Goal: Task Accomplishment & Management: Complete application form

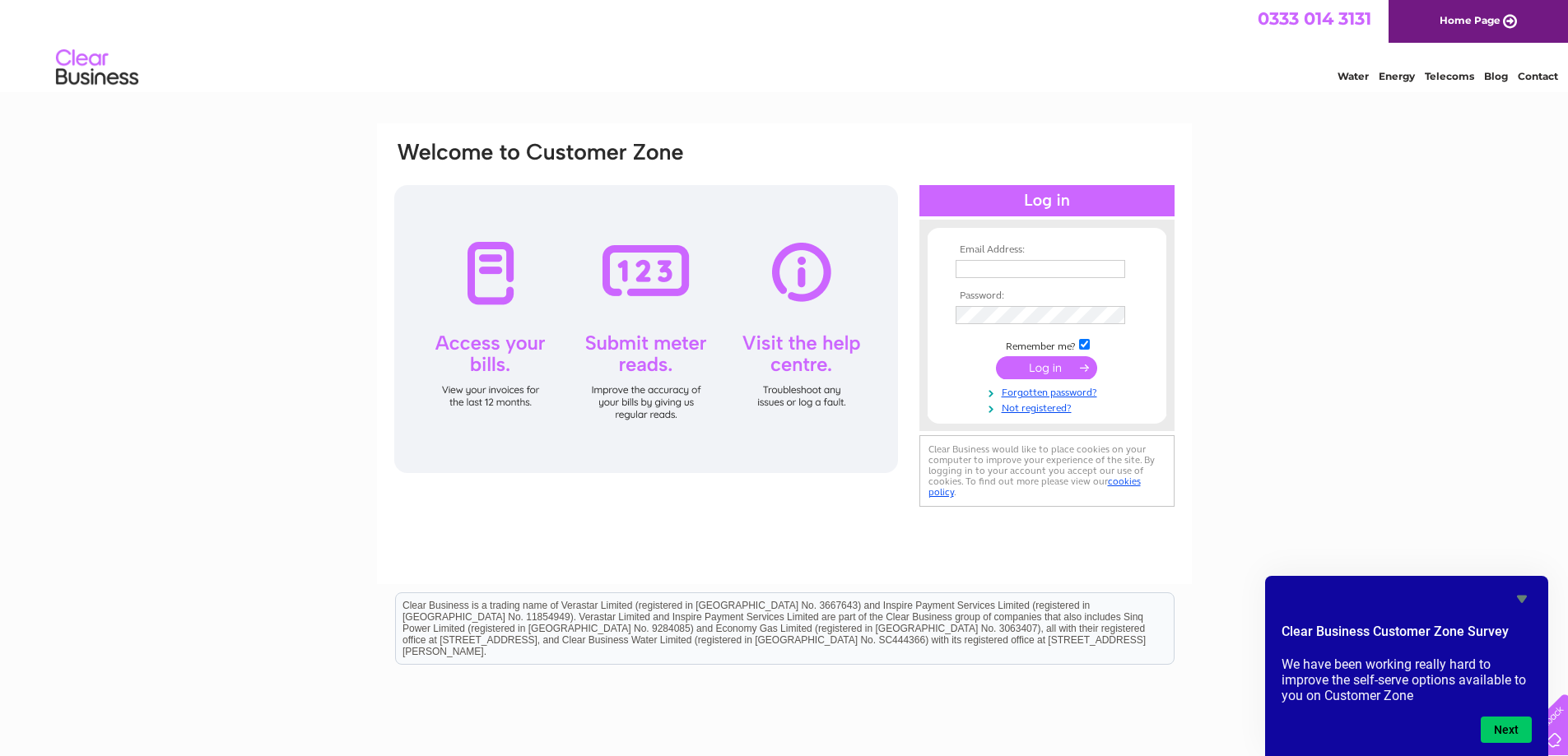
click at [1351, 70] on link "Water" at bounding box center [1353, 75] width 31 height 12
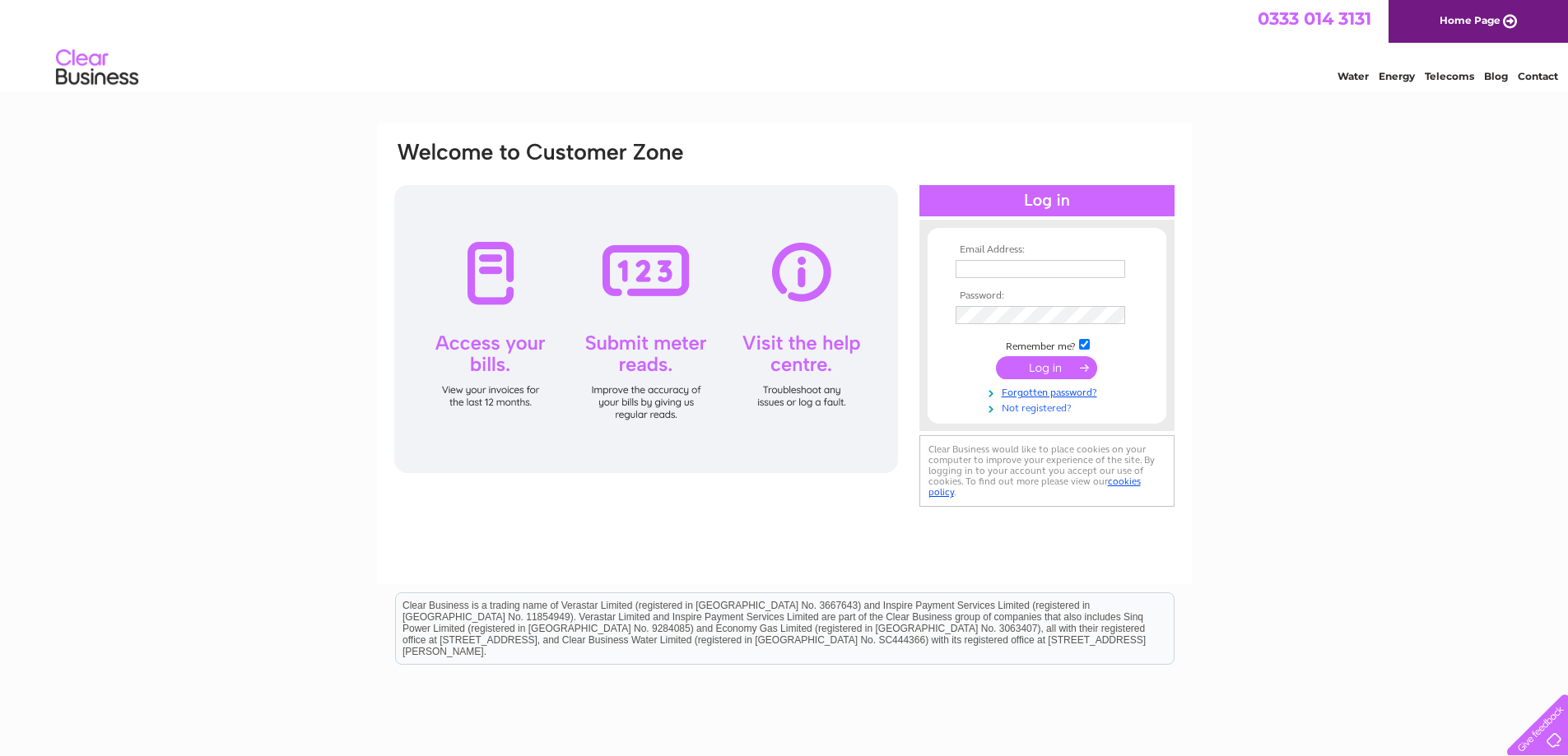
click at [1050, 410] on link "Not registered?" at bounding box center [1049, 406] width 187 height 16
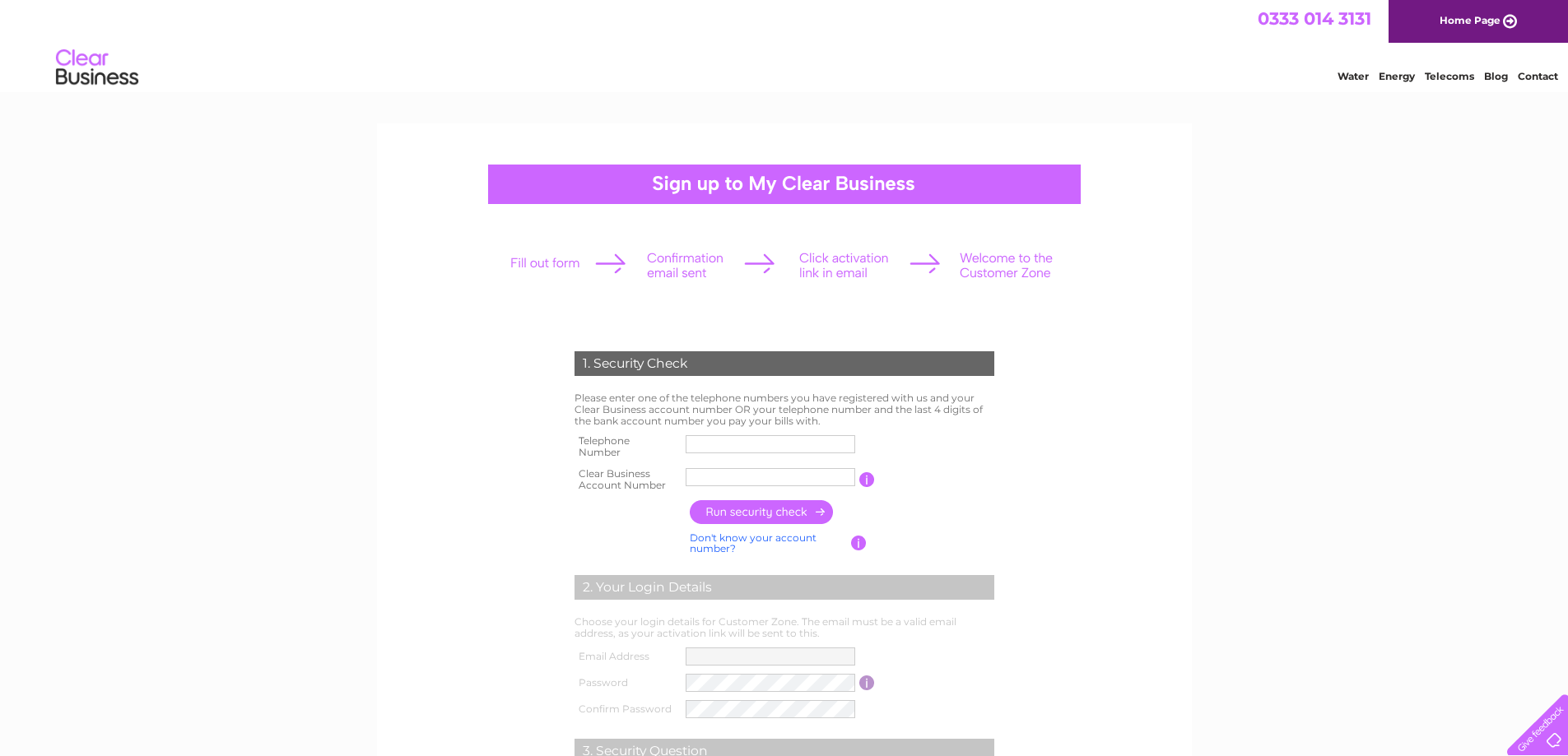
drag, startPoint x: 0, startPoint y: 0, endPoint x: 726, endPoint y: 441, distance: 849.4
click at [726, 441] on input "text" at bounding box center [770, 445] width 170 height 18
click at [729, 448] on input "text" at bounding box center [770, 445] width 170 height 18
type input "07949427776"
click at [755, 483] on input "text" at bounding box center [770, 477] width 170 height 18
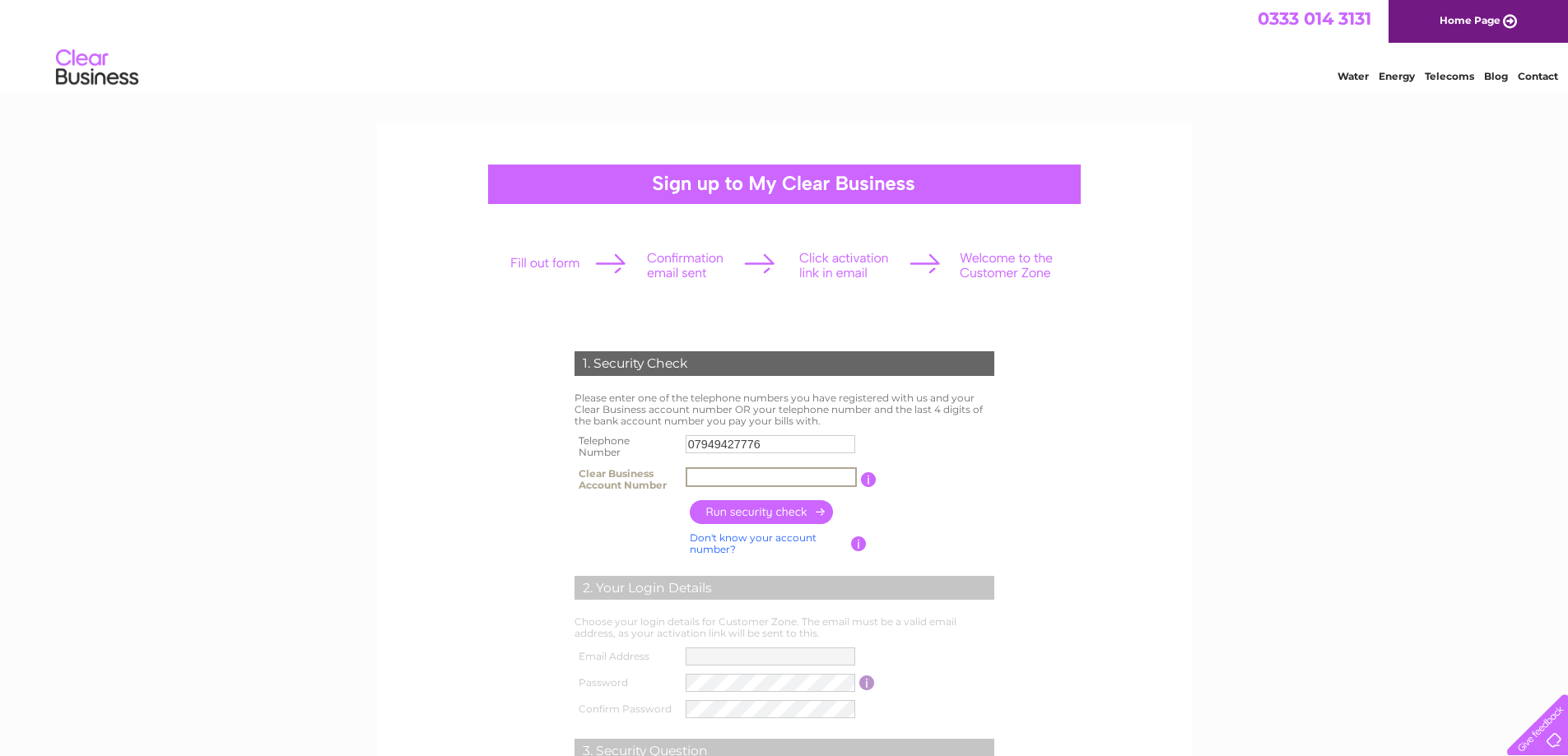
paste input "30316816"
click at [779, 516] on input "button" at bounding box center [762, 512] width 145 height 24
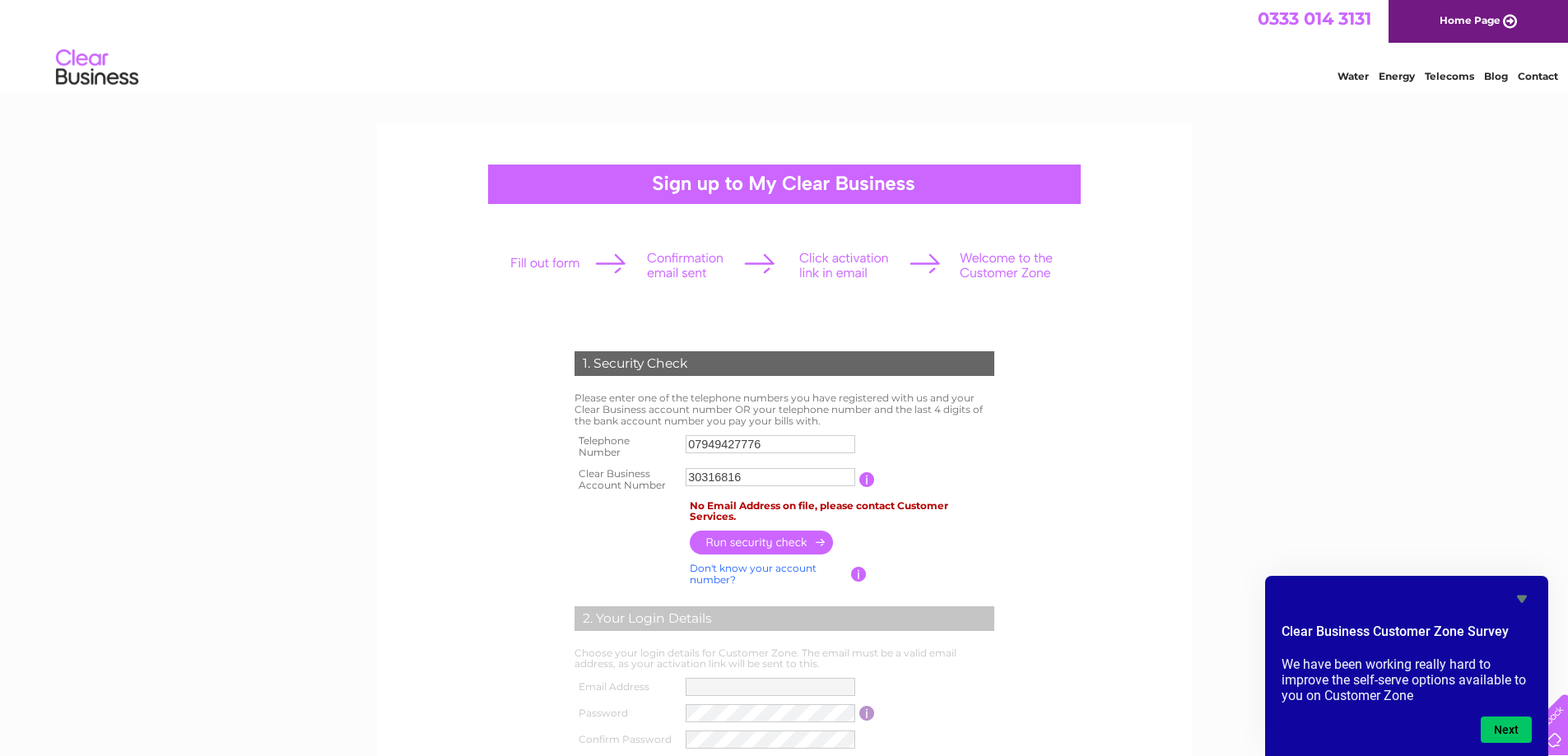
scroll to position [439, 0]
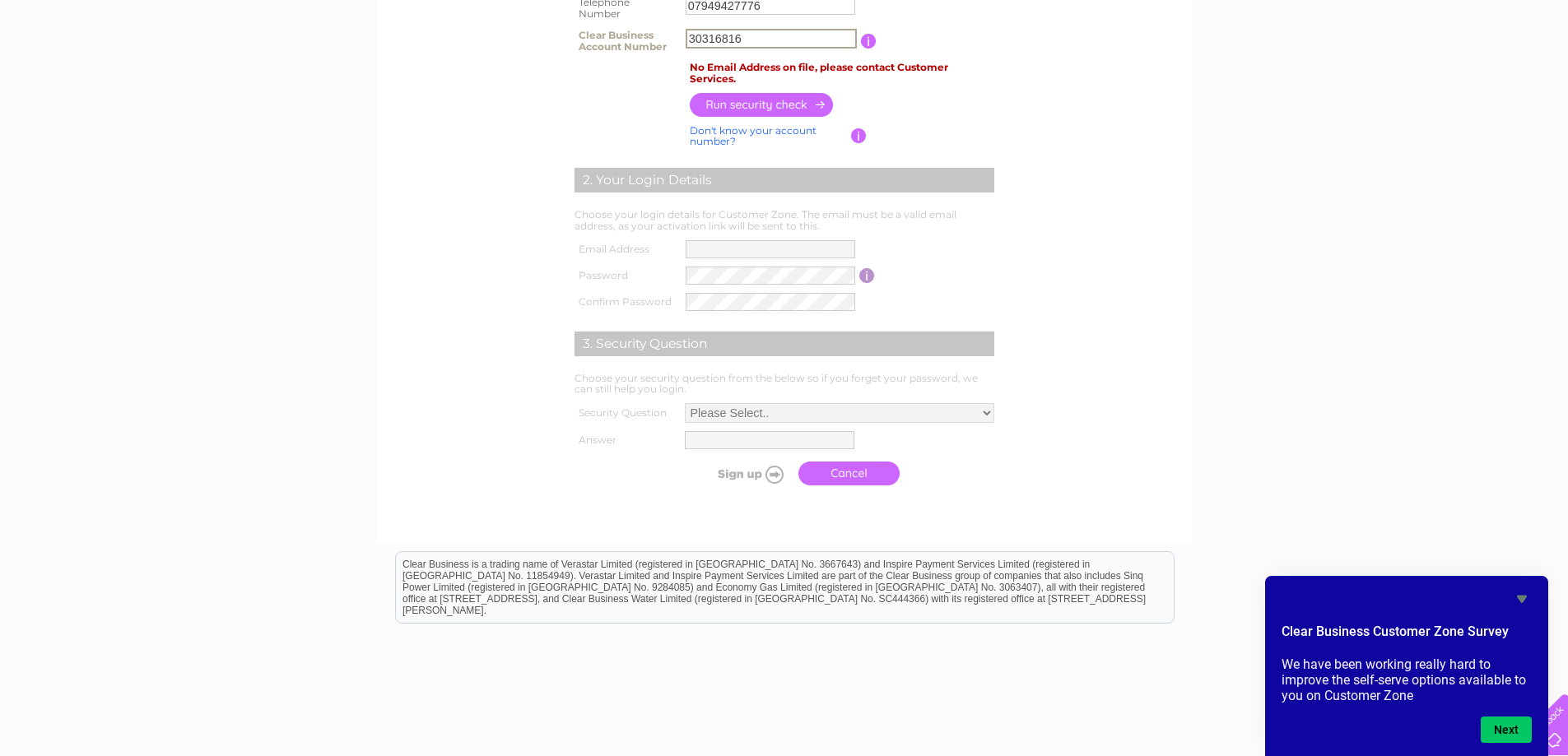
drag, startPoint x: 752, startPoint y: 36, endPoint x: 678, endPoint y: 52, distance: 75.7
click at [679, 51] on tr "Clear Business Account Number 30316816 You will find your account number on the…" at bounding box center [784, 41] width 428 height 33
click at [752, 111] on input "button" at bounding box center [762, 105] width 145 height 24
click at [775, 4] on input "07949427776" at bounding box center [771, 6] width 172 height 20
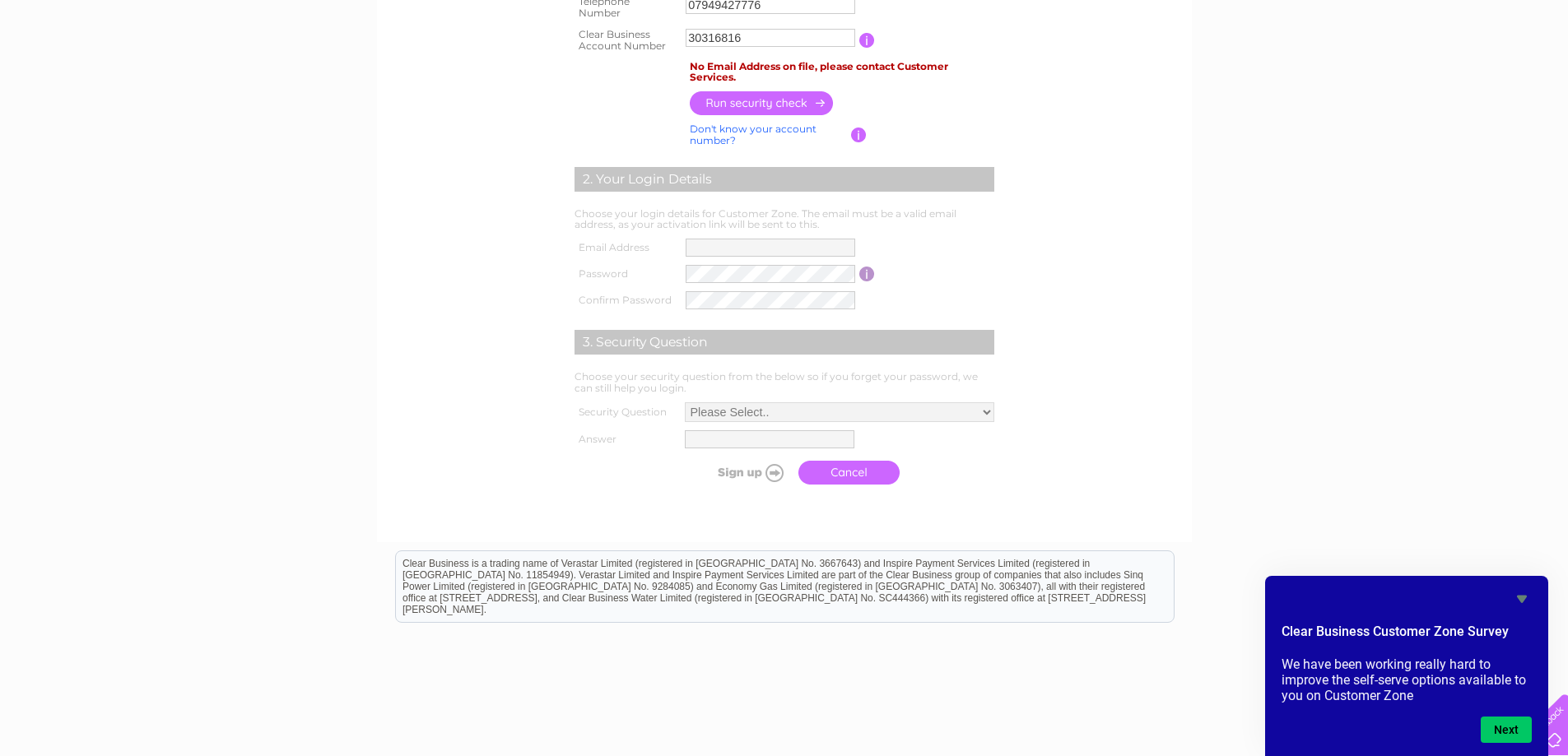
scroll to position [439, 0]
click at [571, 156] on td "2. Your Login Details" at bounding box center [784, 178] width 428 height 53
click at [691, 39] on input "30316816" at bounding box center [771, 39] width 172 height 20
type input "C30316816"
click at [769, 107] on input "button" at bounding box center [762, 104] width 145 height 24
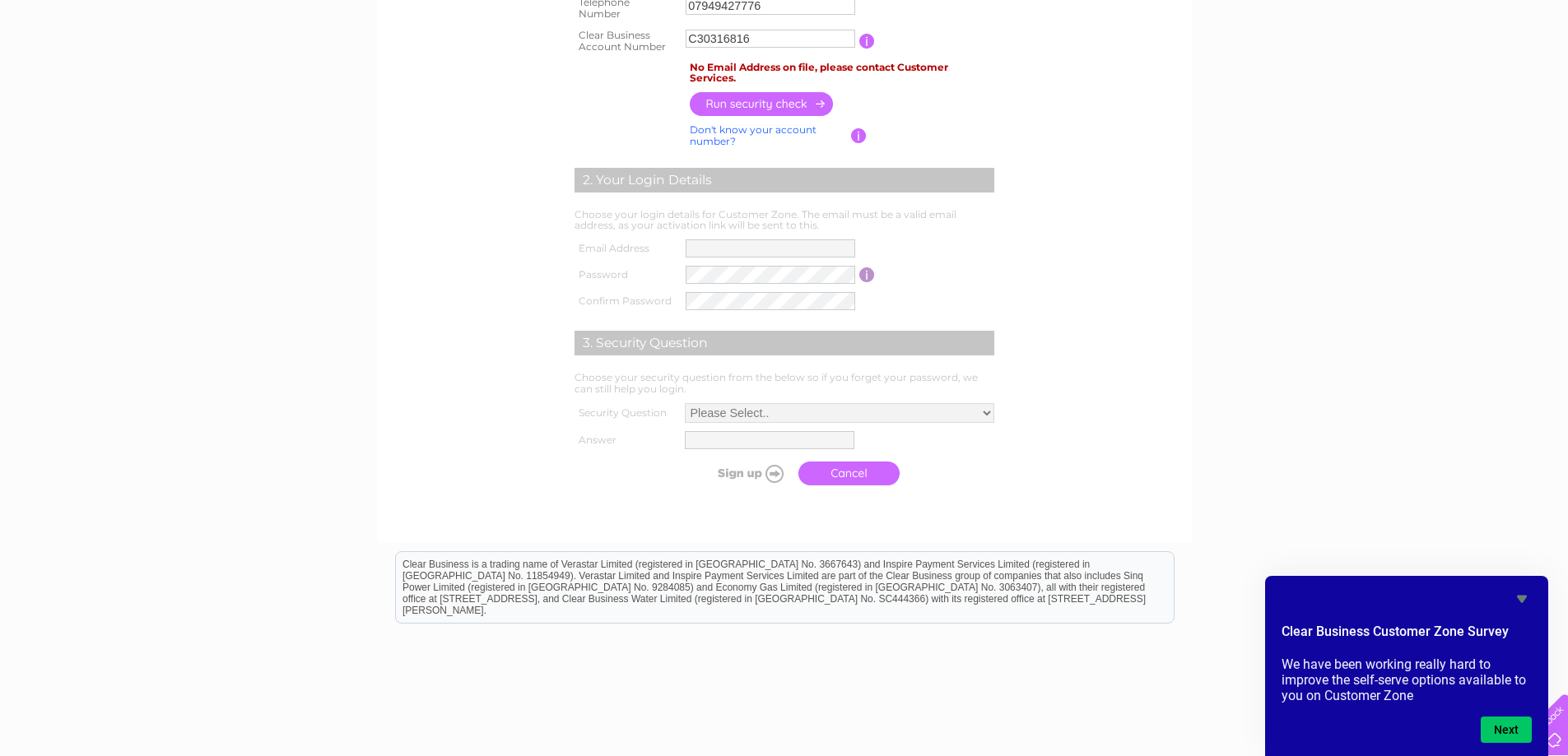
scroll to position [0, 0]
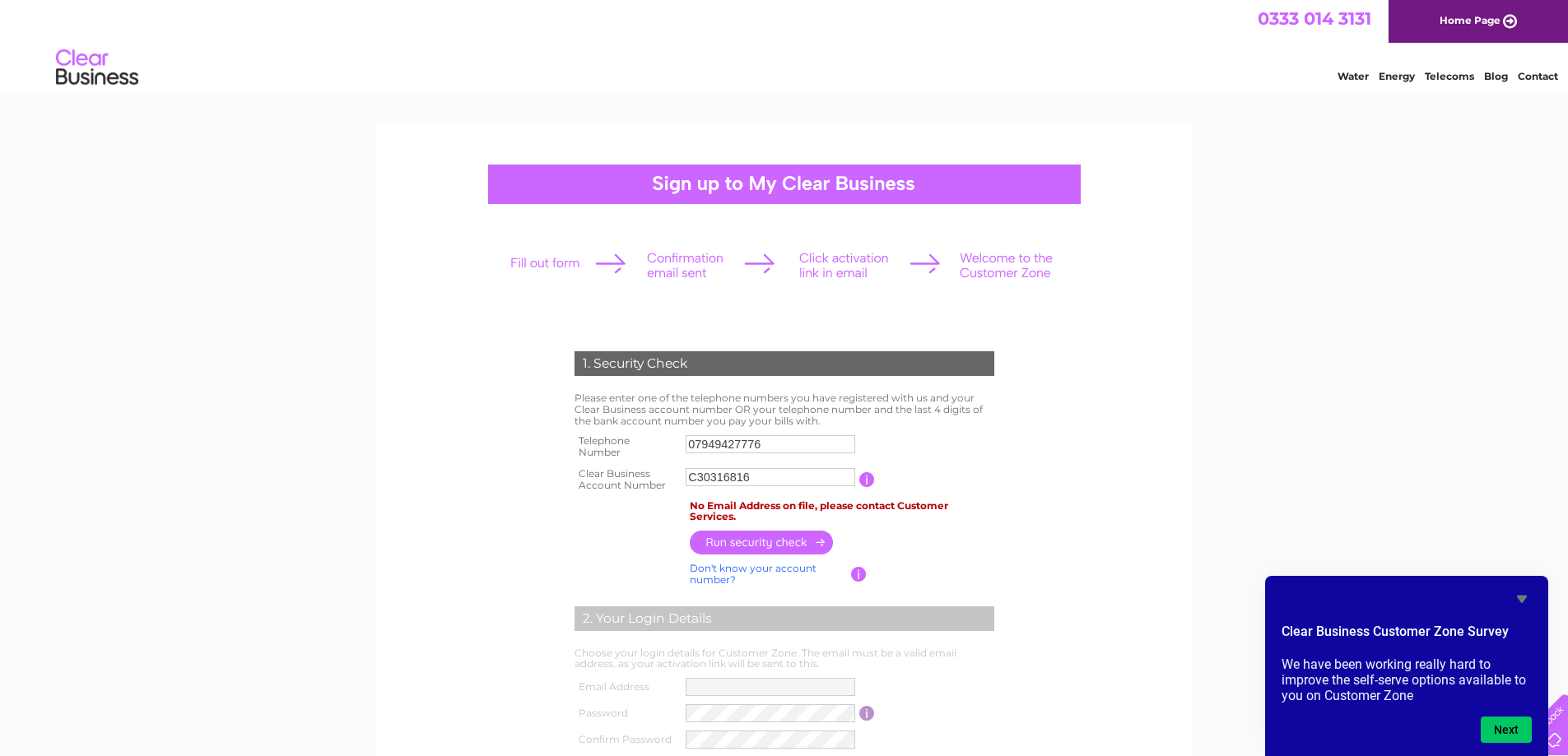
click at [867, 481] on input "button" at bounding box center [866, 480] width 16 height 15
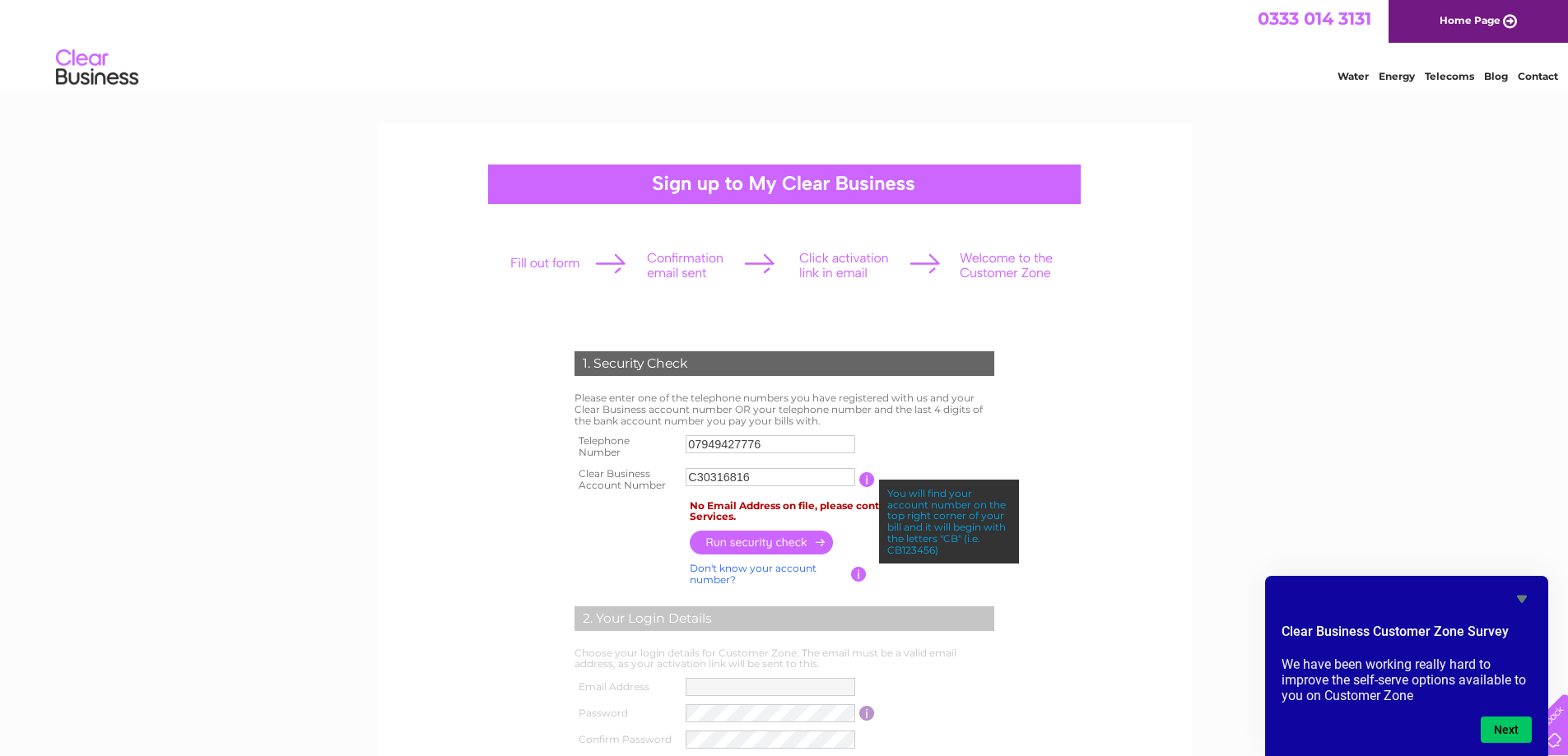
click at [1340, 76] on link "Water" at bounding box center [1353, 75] width 31 height 12
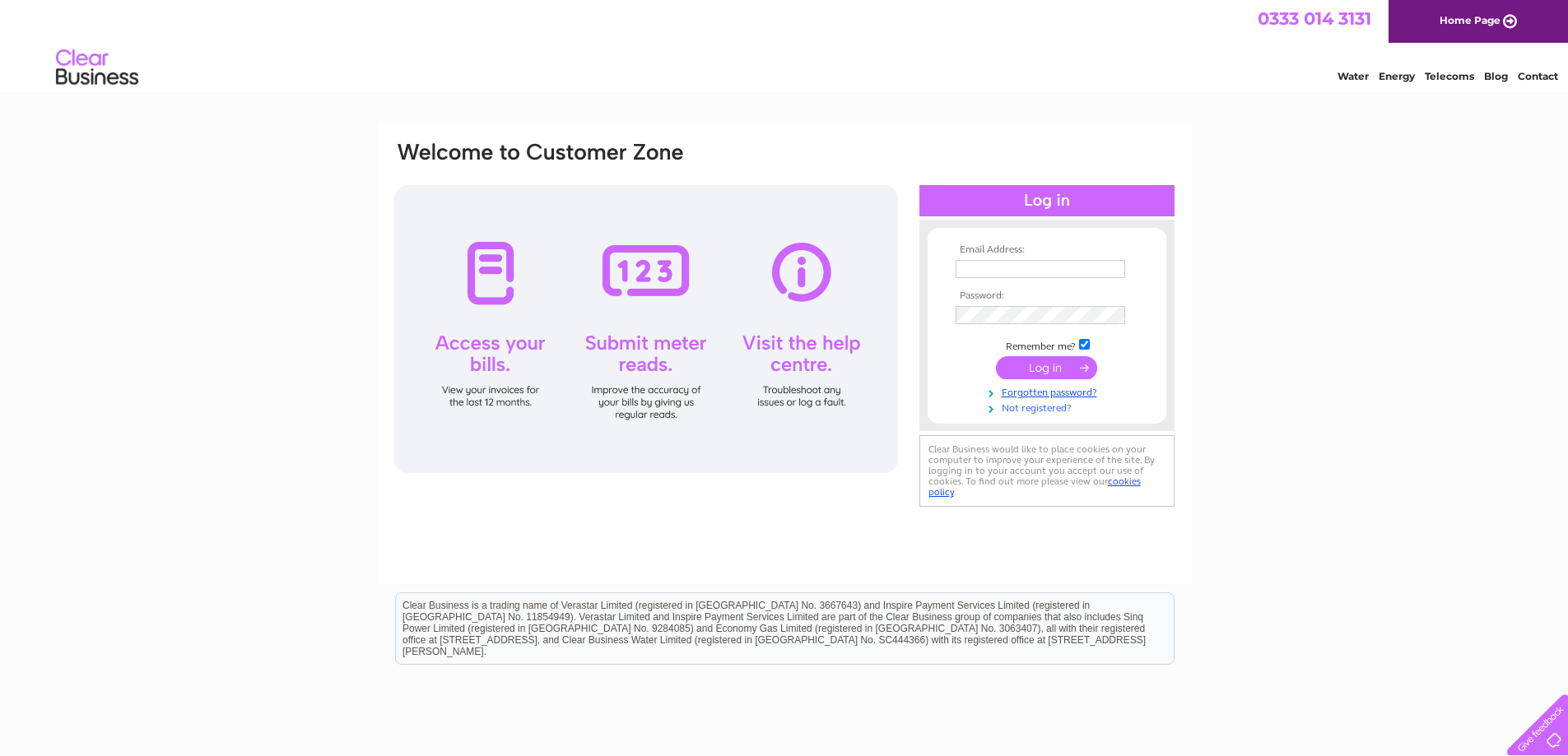
click at [1054, 409] on link "Not registered?" at bounding box center [1049, 406] width 187 height 16
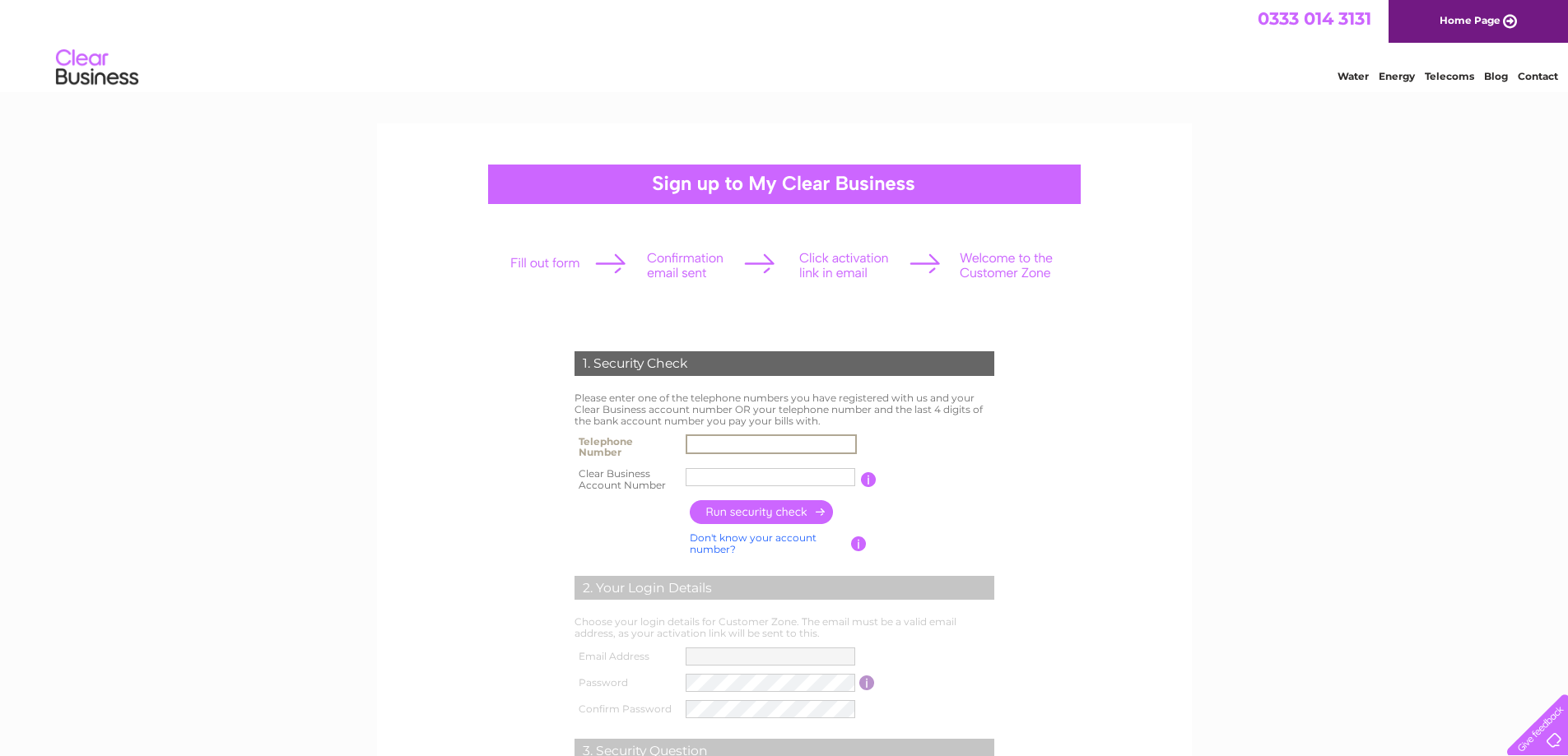
click at [731, 439] on input "text" at bounding box center [771, 445] width 172 height 20
type input "07949427776"
click at [765, 477] on input "text" at bounding box center [770, 477] width 170 height 18
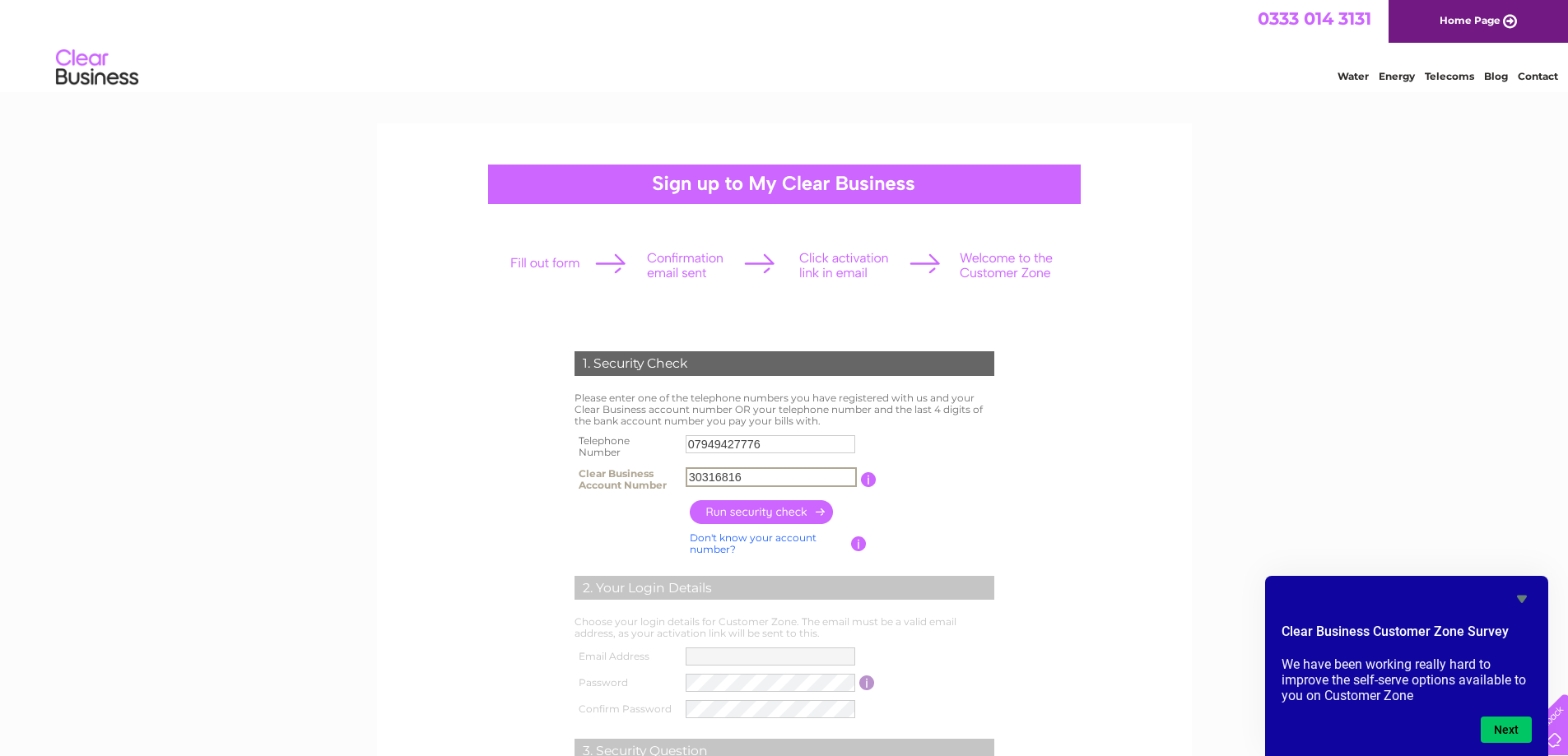
type input "30316816"
click at [769, 507] on input "button" at bounding box center [762, 512] width 145 height 24
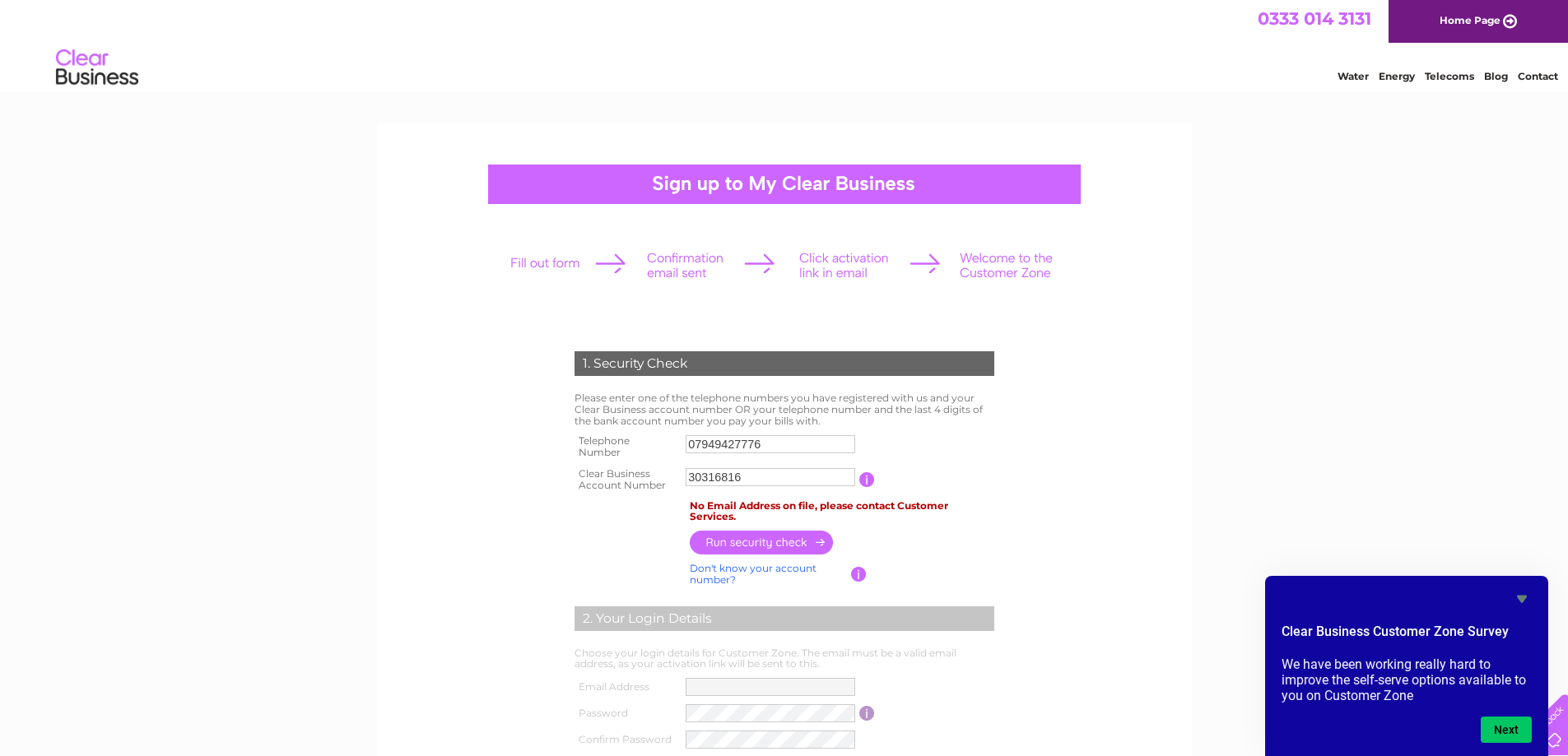
click at [1397, 499] on div "1. Security Check Please enter one of the telephone numbers you have registered…" at bounding box center [784, 694] width 1568 height 1140
drag, startPoint x: 1114, startPoint y: 644, endPoint x: 1152, endPoint y: 630, distance: 40.5
click at [0, 96] on form "1. Security Check Please enter one of the telephone numbers you have registered…" at bounding box center [0, 96] width 0 height 0
click at [1522, 599] on icon "Hide survey" at bounding box center [1521, 599] width 10 height 7
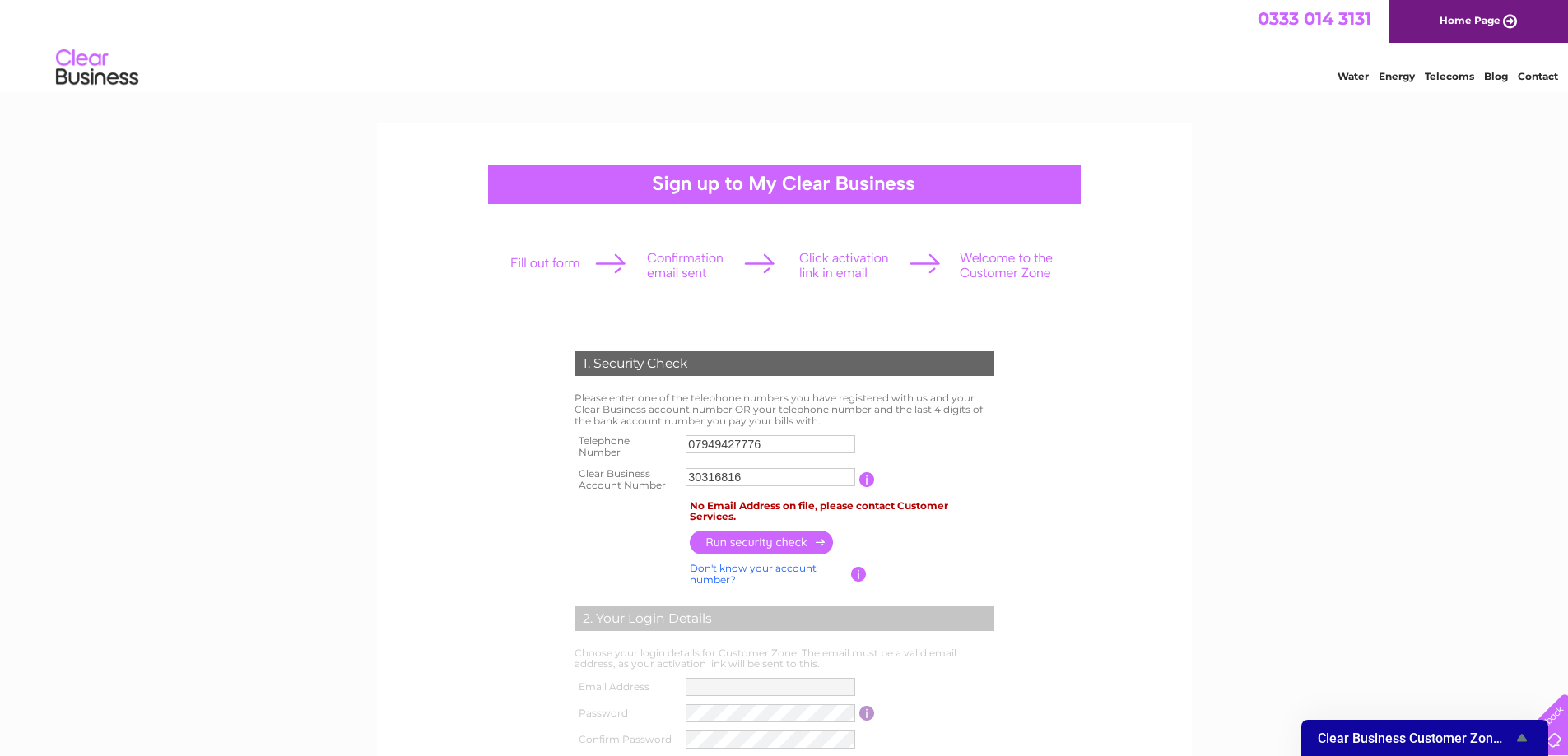
click at [1369, 543] on div "1. Security Check Please enter one of the telephone numbers you have registered…" at bounding box center [784, 694] width 1568 height 1140
click at [1224, 450] on div "1. Security Check Please enter one of the telephone numbers you have registered…" at bounding box center [784, 694] width 1568 height 1140
